Goal: Task Accomplishment & Management: Manage account settings

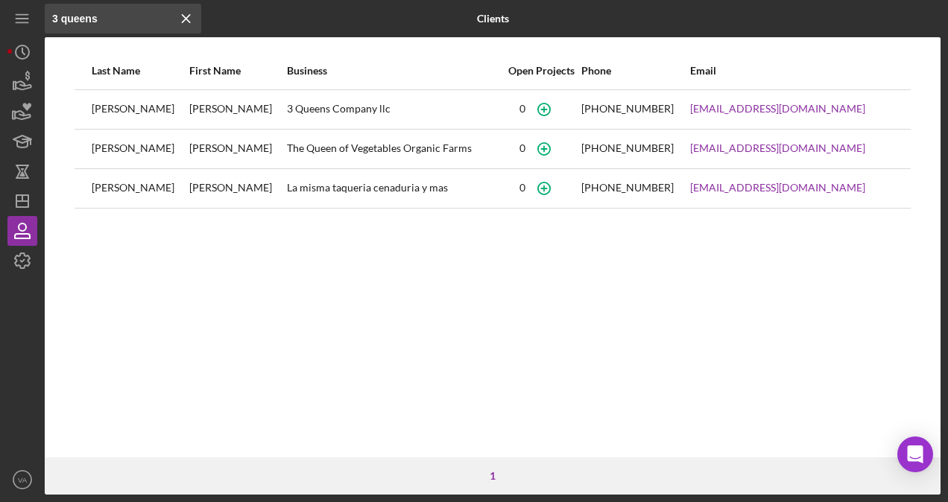
drag, startPoint x: 137, startPoint y: 14, endPoint x: 168, endPoint y: 16, distance: 31.3
click at [137, 14] on input "3 queens" at bounding box center [123, 19] width 156 height 30
click at [180, 16] on icon "Icon/Menu Close" at bounding box center [186, 19] width 30 height 30
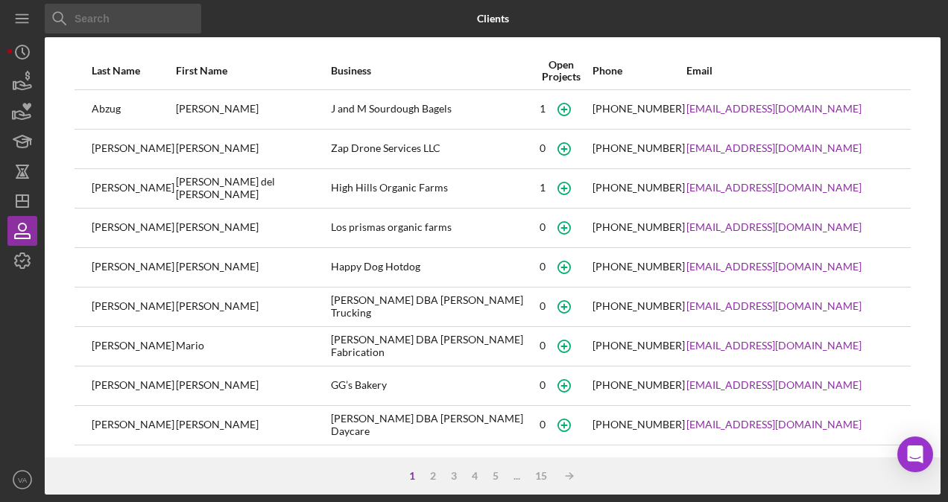
click at [180, 18] on input at bounding box center [123, 19] width 156 height 30
type input "la buena"
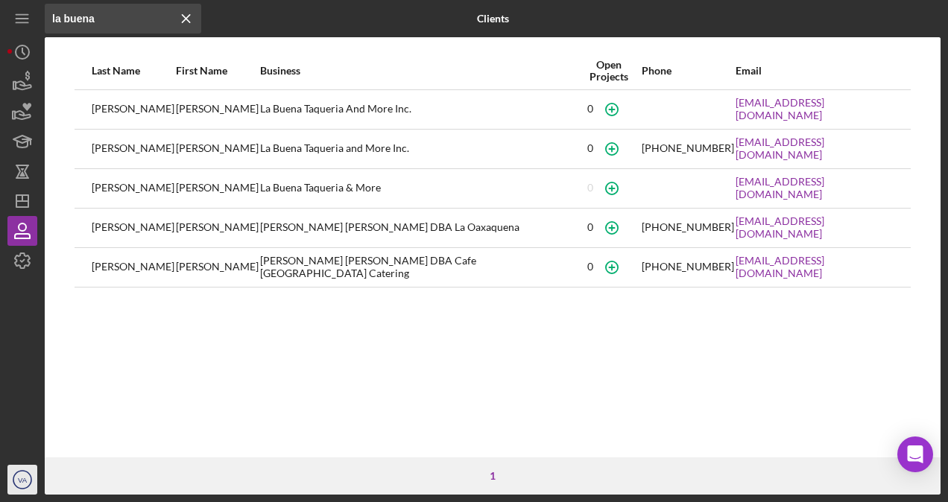
click at [28, 488] on icon "VA" at bounding box center [22, 479] width 30 height 37
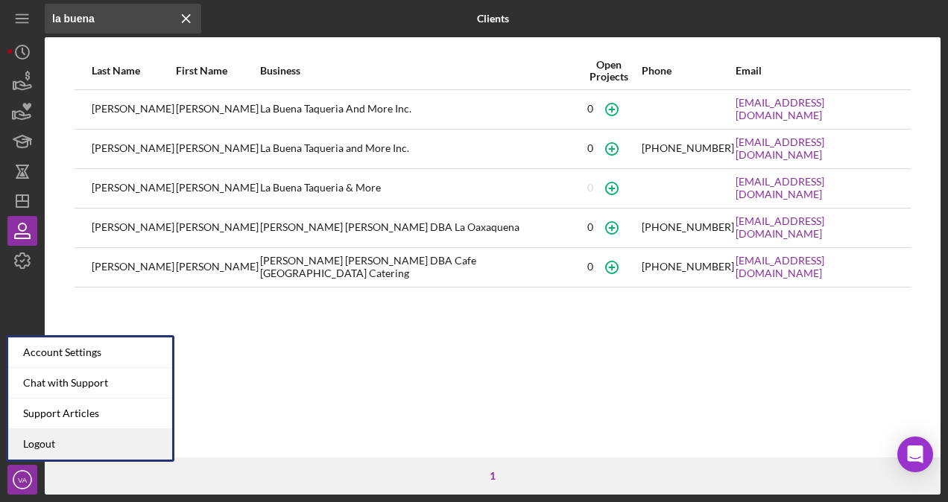
click at [42, 449] on link "Logout" at bounding box center [90, 444] width 164 height 31
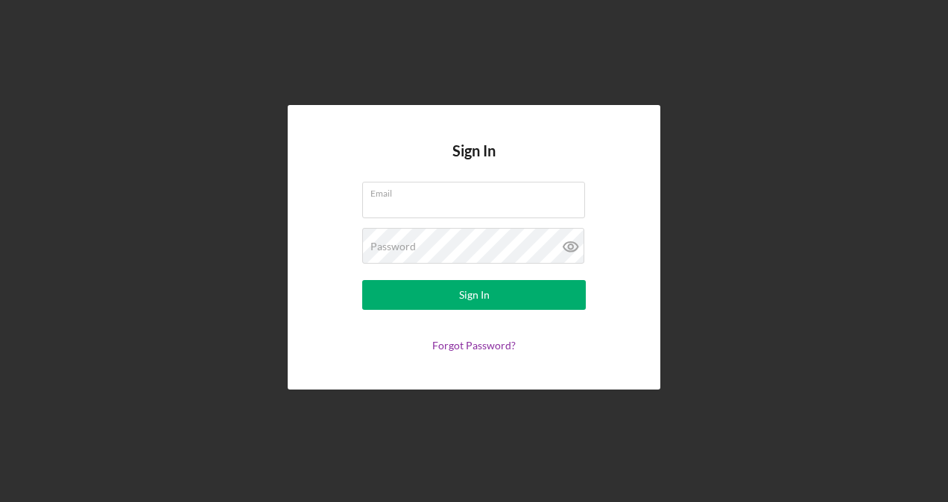
type input "[PERSON_NAME][EMAIL_ADDRESS][DOMAIN_NAME]"
